Goal: Task Accomplishment & Management: Use online tool/utility

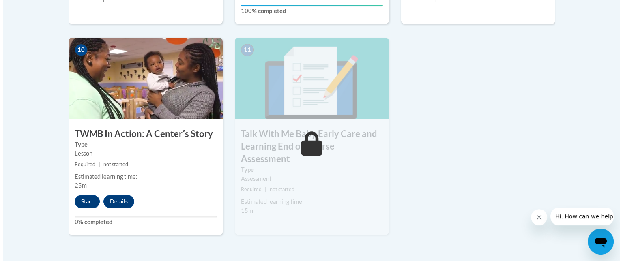
scroll to position [927, 0]
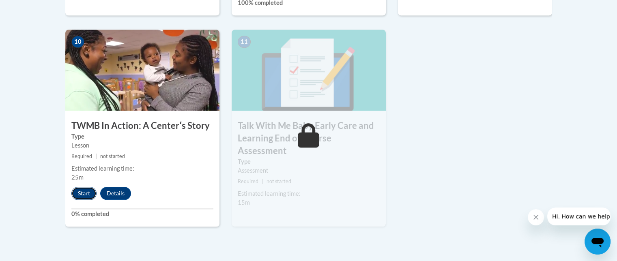
click at [86, 187] on button "Start" at bounding box center [83, 193] width 25 height 13
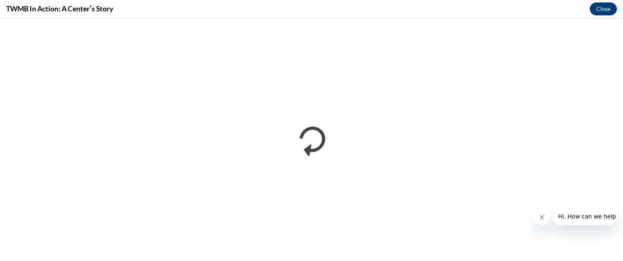
scroll to position [0, 0]
